Goal: Download file/media

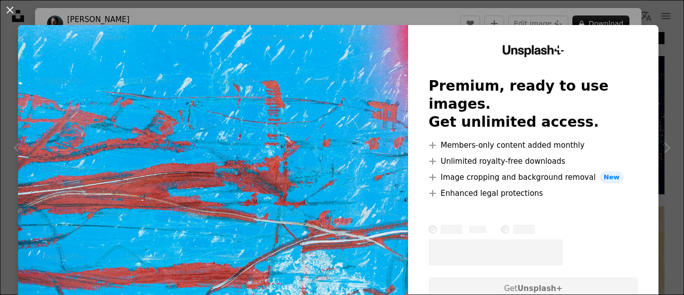
scroll to position [667, 0]
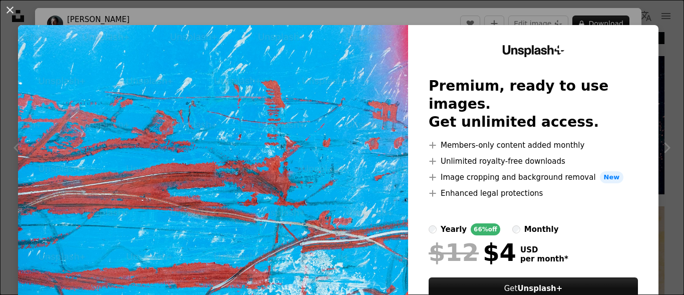
click at [620, 21] on div "An X shape Unsplash+ Premium, ready to use images. Get unlimited access. A plus…" at bounding box center [342, 147] width 684 height 295
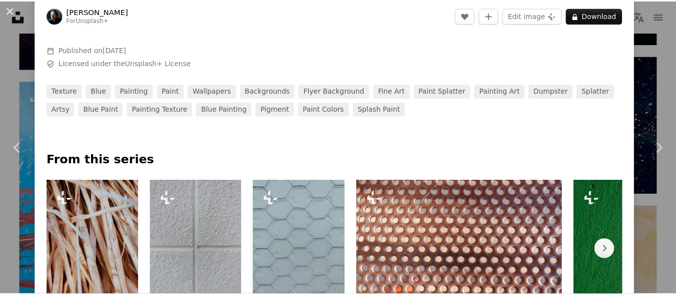
scroll to position [501, 0]
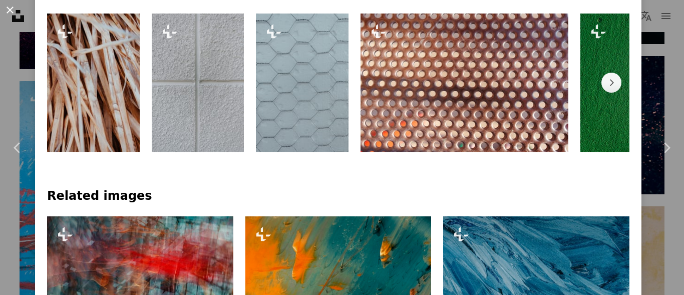
click at [10, 13] on button "An X shape" at bounding box center [10, 10] width 12 height 12
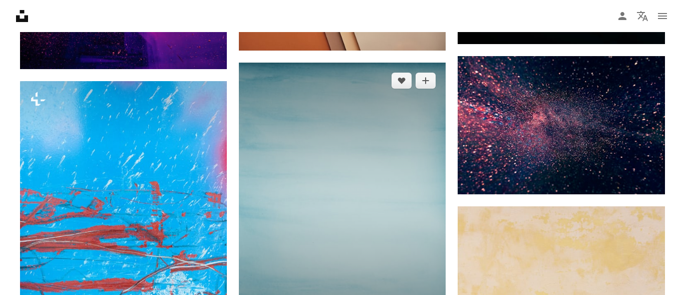
scroll to position [501, 0]
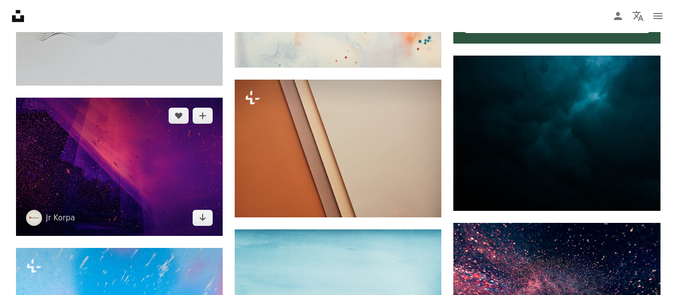
click at [149, 207] on img at bounding box center [119, 167] width 207 height 138
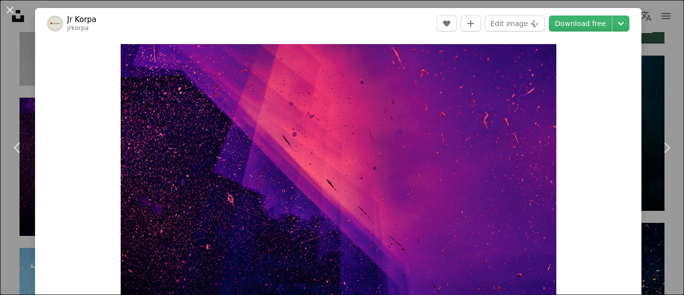
click at [569, 32] on header "Jr Korpa jrkorpa A heart A plus sign Edit image Plus sign for Unsplash+ Downloa…" at bounding box center [338, 23] width 606 height 31
click at [567, 27] on link "Download free" at bounding box center [580, 24] width 63 height 16
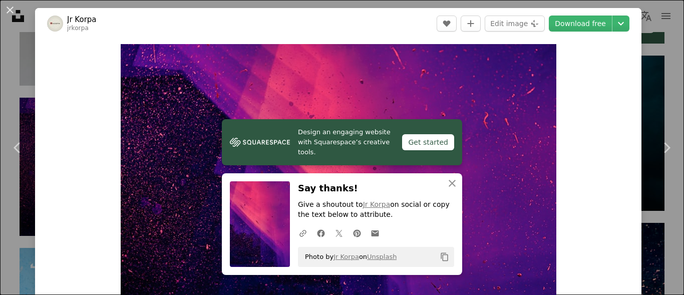
scroll to position [167, 0]
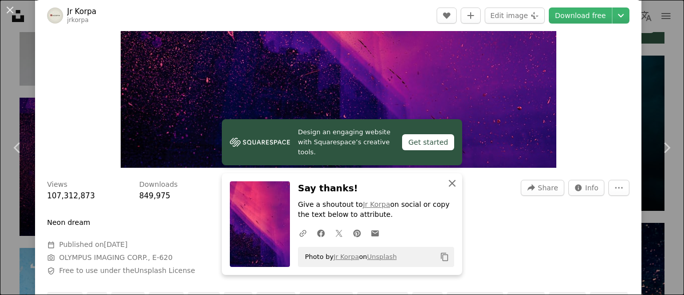
click at [447, 186] on icon "An X shape" at bounding box center [452, 183] width 12 height 12
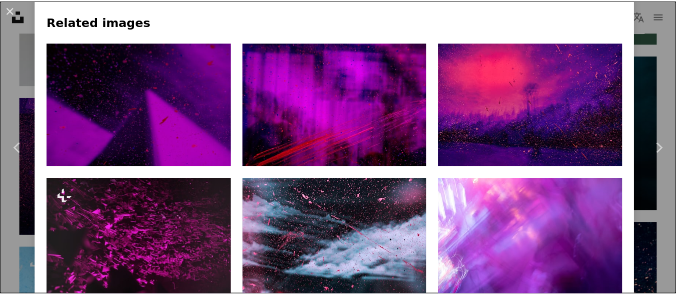
scroll to position [0, 0]
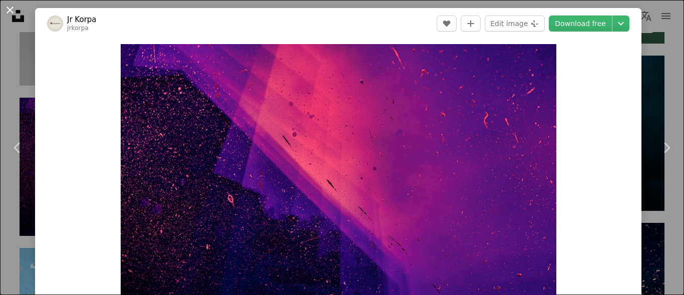
click at [14, 11] on button "An X shape" at bounding box center [10, 10] width 12 height 12
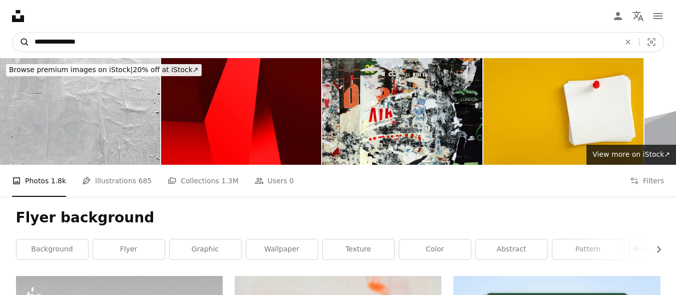
drag, startPoint x: 48, startPoint y: 44, endPoint x: 18, endPoint y: 43, distance: 30.6
click at [18, 43] on form "**********" at bounding box center [338, 42] width 652 height 20
type input "**********"
click at [13, 33] on button "A magnifying glass" at bounding box center [21, 42] width 17 height 19
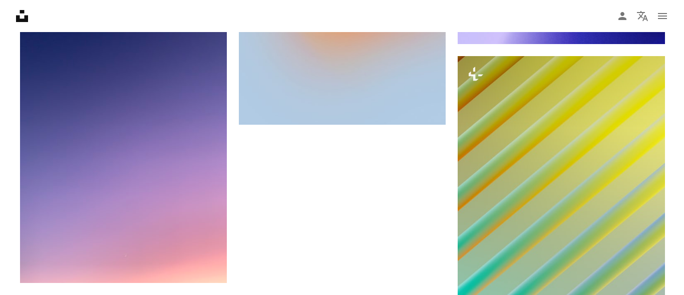
scroll to position [1001, 0]
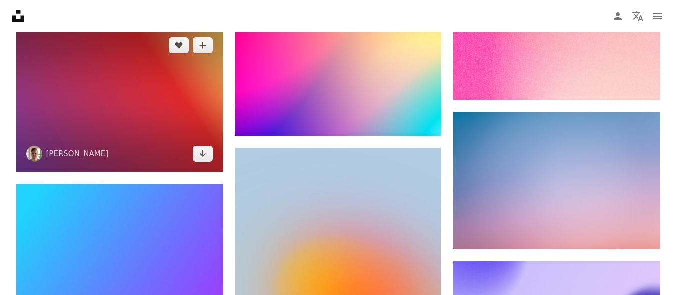
click at [151, 106] on img at bounding box center [119, 99] width 207 height 145
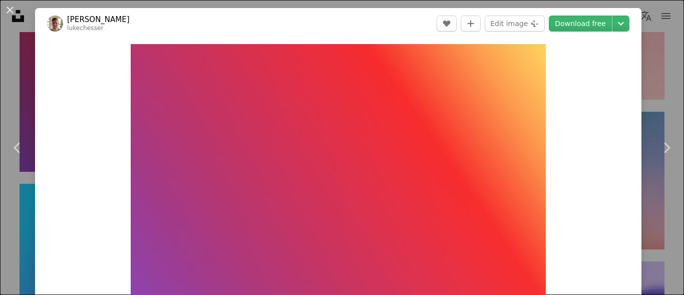
scroll to position [530, 0]
